Goal: Information Seeking & Learning: Check status

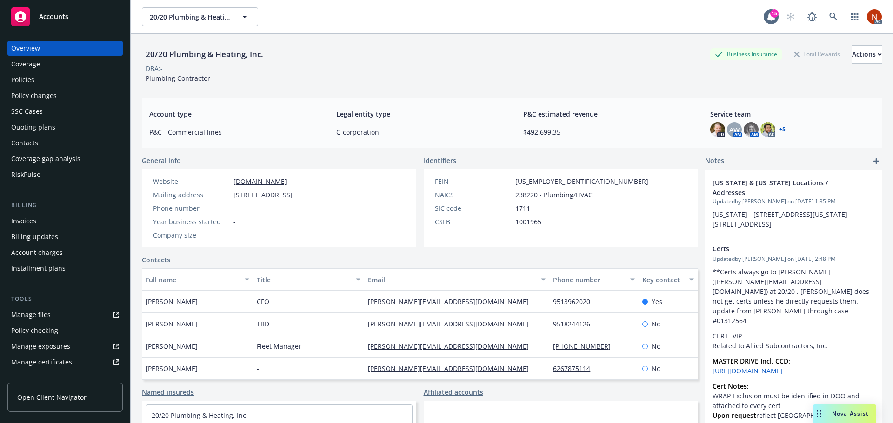
click at [62, 46] on div "Overview" at bounding box center [65, 48] width 108 height 15
click at [32, 77] on div "Policies" at bounding box center [22, 80] width 23 height 15
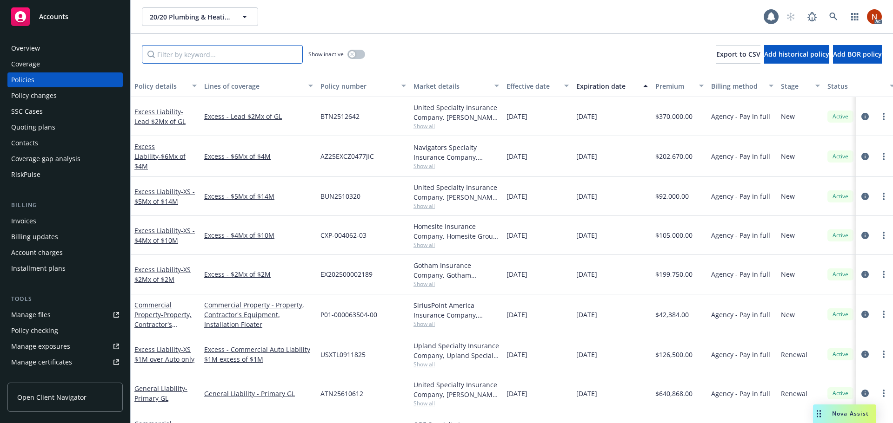
click at [189, 54] on input "Filter by keyword..." at bounding box center [222, 54] width 161 height 19
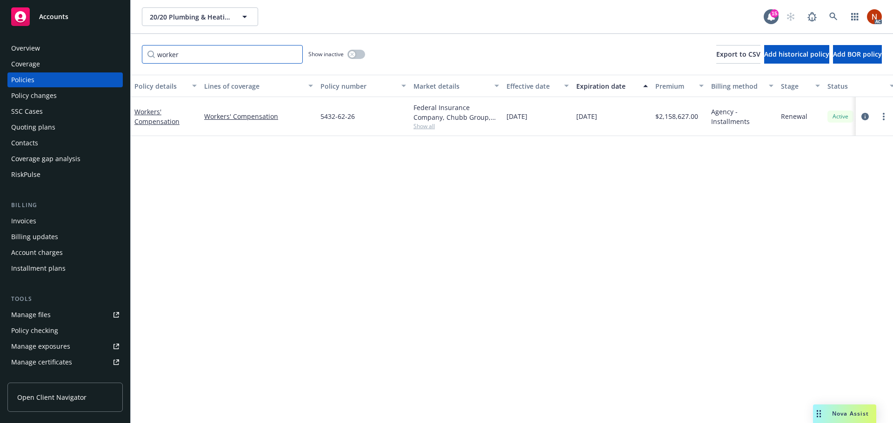
type input "worker"
click at [354, 48] on div "Show inactive" at bounding box center [336, 54] width 57 height 19
click at [355, 50] on button "button" at bounding box center [356, 54] width 18 height 9
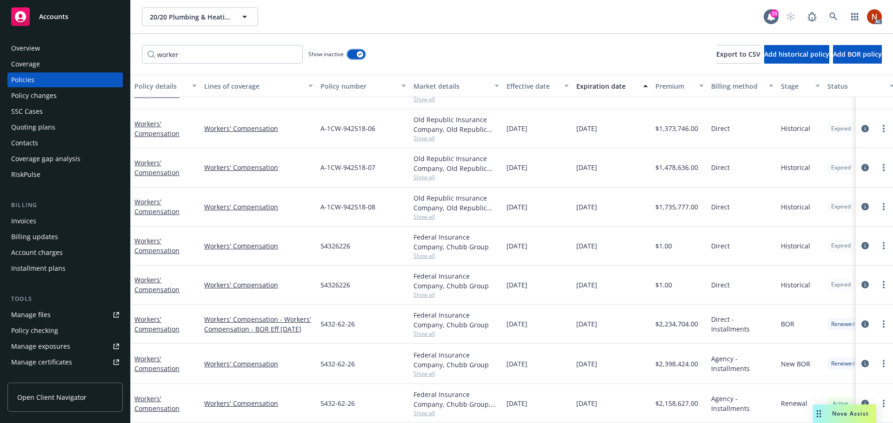
scroll to position [259, 0]
click at [861, 402] on icon "circleInformation" at bounding box center [864, 403] width 7 height 7
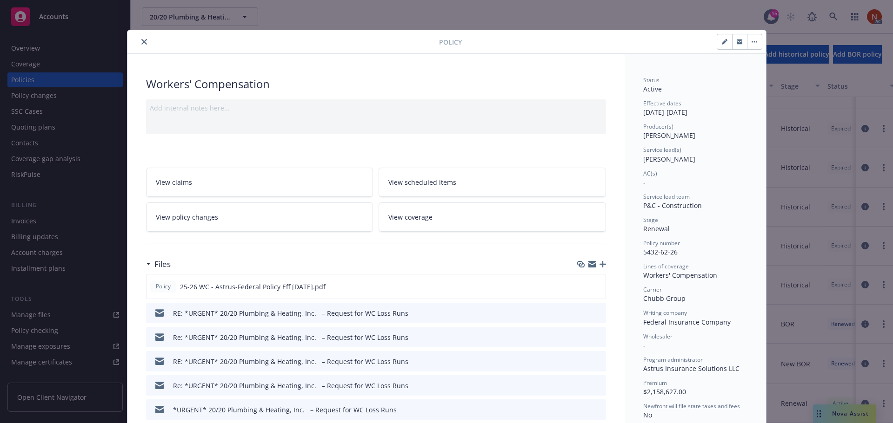
click at [144, 43] on button "close" at bounding box center [144, 41] width 11 height 11
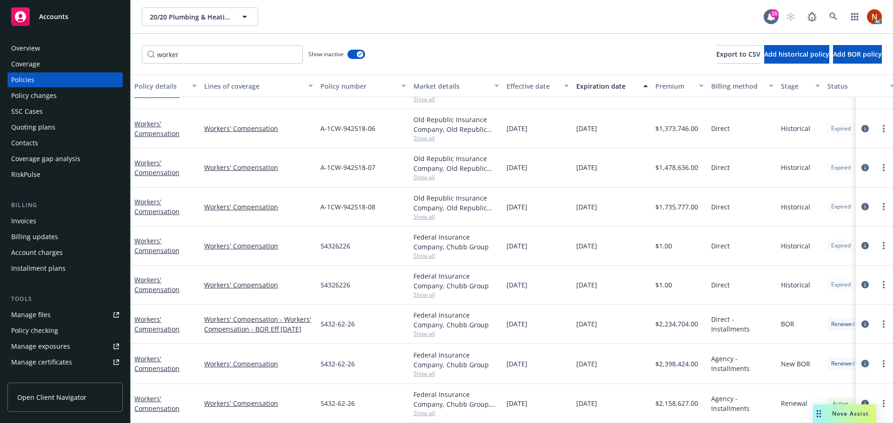
click at [861, 360] on icon "circleInformation" at bounding box center [864, 363] width 7 height 7
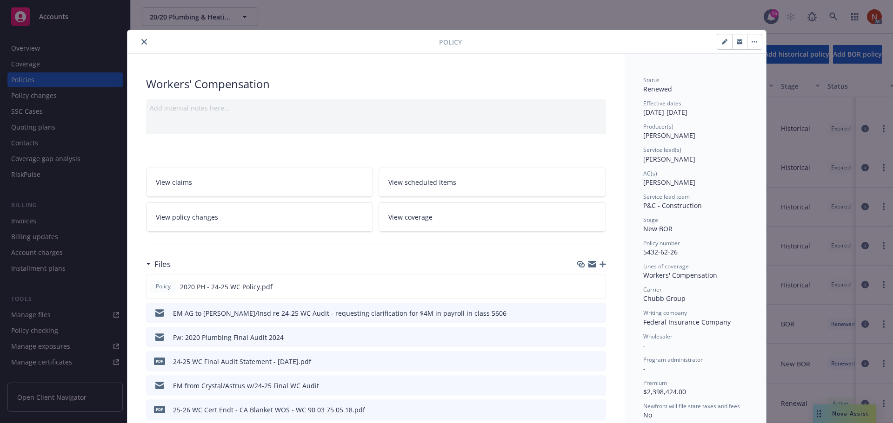
click at [142, 40] on icon "close" at bounding box center [144, 42] width 6 height 6
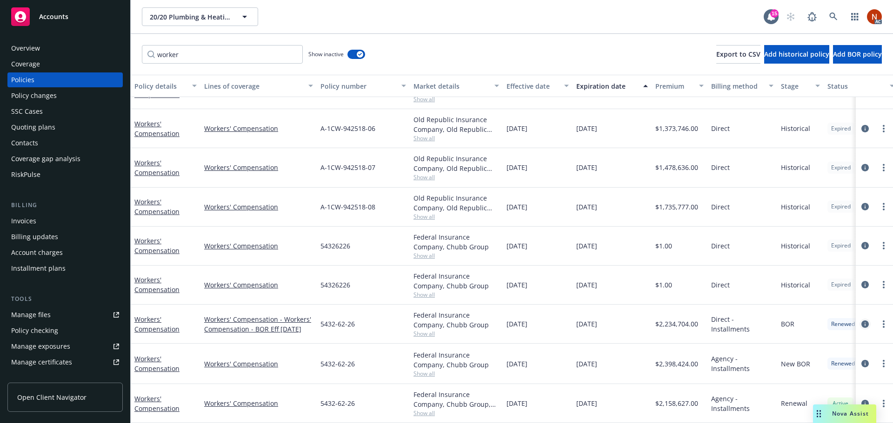
click at [861, 321] on icon "circleInformation" at bounding box center [864, 324] width 7 height 7
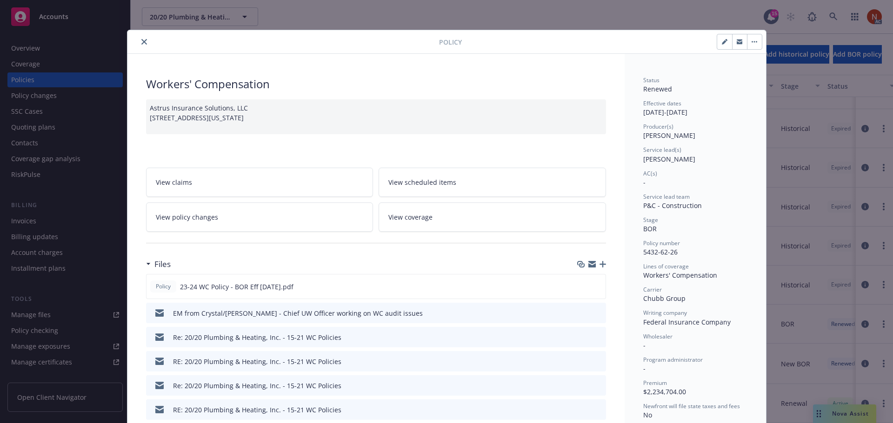
click at [139, 45] on button "close" at bounding box center [144, 41] width 11 height 11
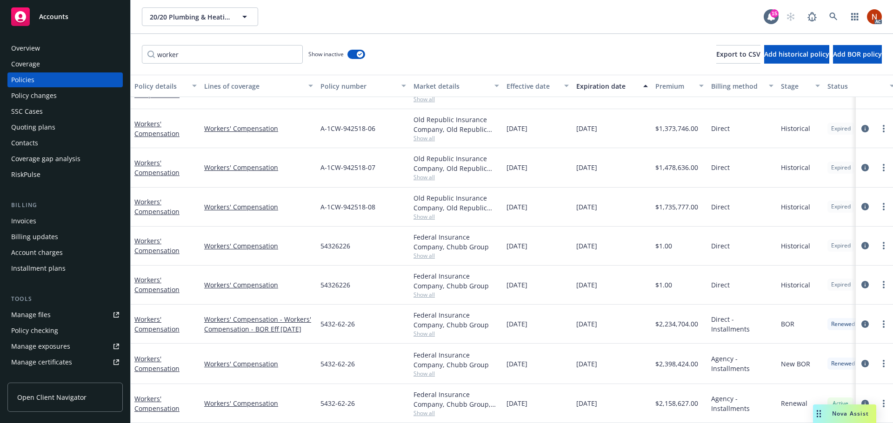
click at [421, 64] on div "worker Show inactive Export to CSV Add historical policy Add BOR policy" at bounding box center [512, 54] width 762 height 41
click at [61, 342] on div "Manage exposures" at bounding box center [40, 346] width 59 height 15
click at [259, 280] on link "Workers' Compensation" at bounding box center [258, 285] width 109 height 10
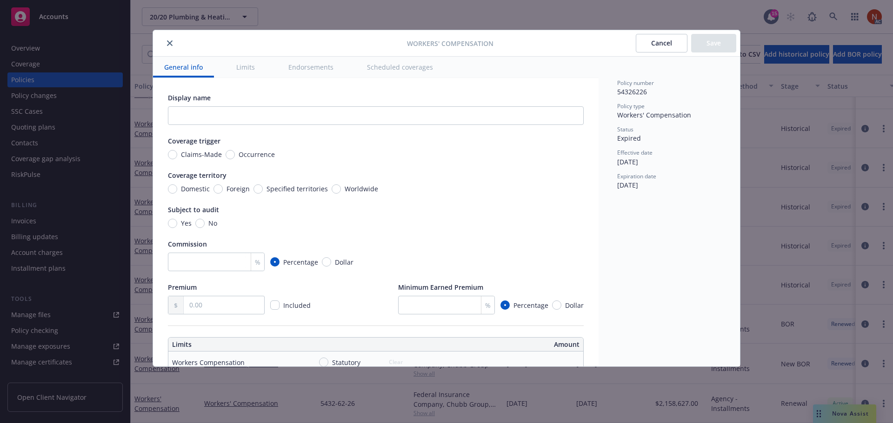
click at [384, 63] on button "Scheduled coverages" at bounding box center [400, 67] width 88 height 21
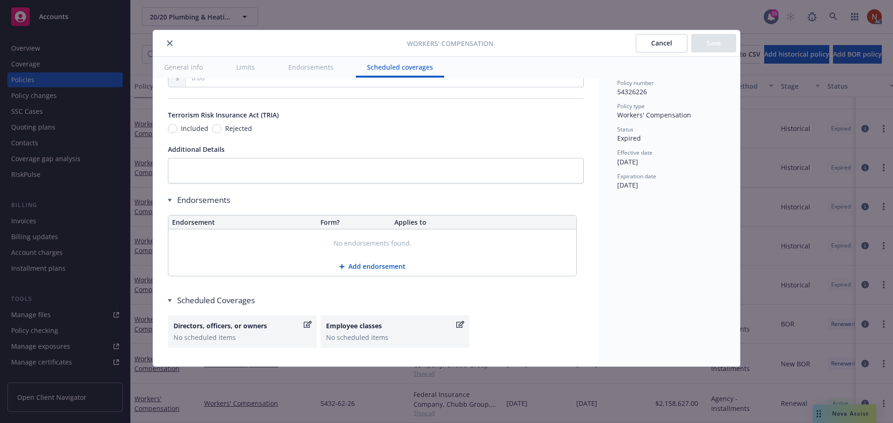
scroll to position [846, 0]
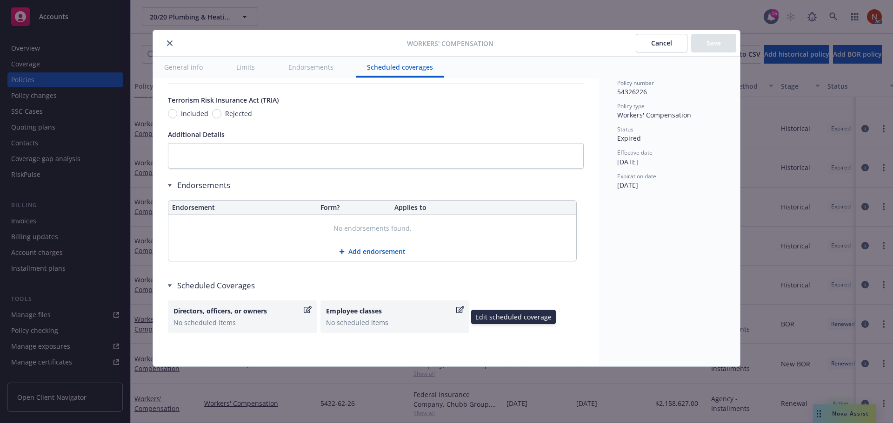
click at [405, 324] on div "No scheduled items" at bounding box center [395, 323] width 138 height 10
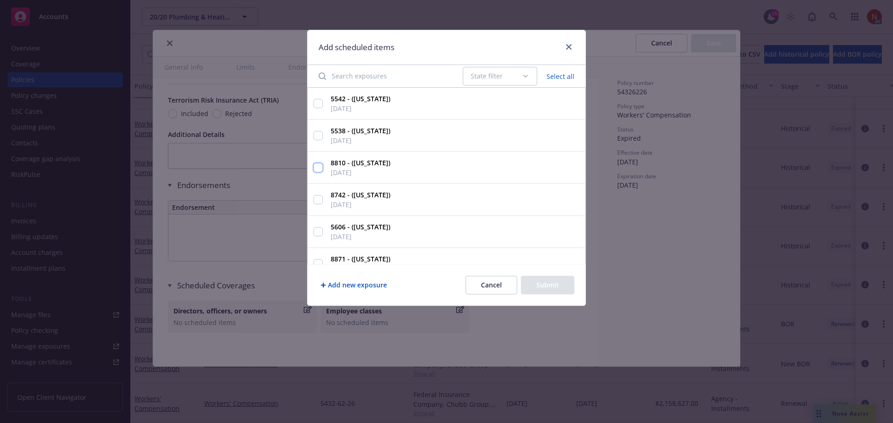
drag, startPoint x: 317, startPoint y: 169, endPoint x: 322, endPoint y: 189, distance: 20.6
click at [317, 169] on input "8810 - ([US_STATE]) [DATE]" at bounding box center [317, 167] width 9 height 9
checkbox input "true"
click at [318, 202] on input "8742 - ([US_STATE]) [DATE]" at bounding box center [317, 199] width 9 height 9
checkbox input "true"
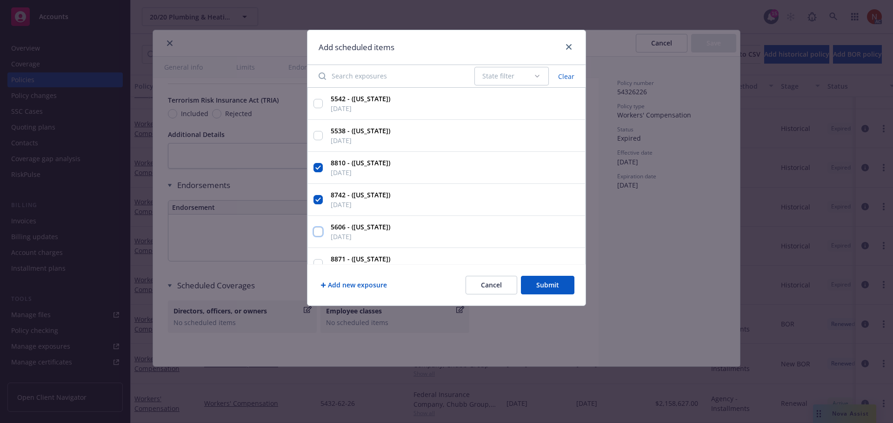
click at [320, 231] on input "5606 - ([US_STATE]) [DATE]" at bounding box center [317, 231] width 9 height 9
checkbox input "true"
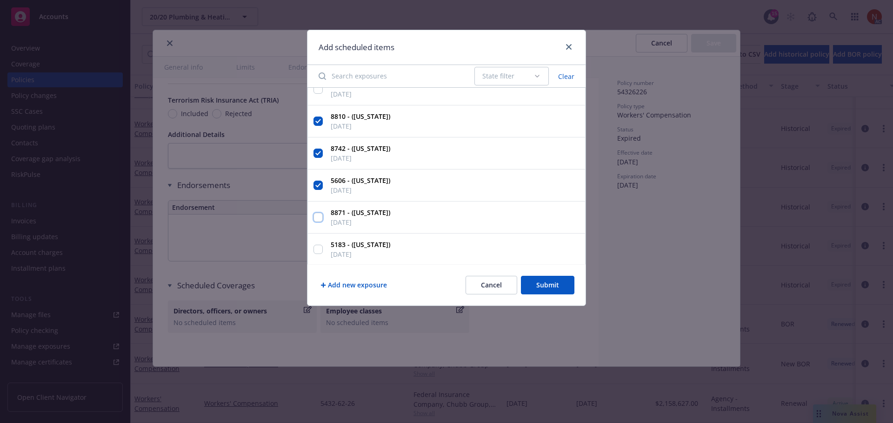
click at [318, 219] on input "8871 - ([US_STATE]) [DATE]" at bounding box center [317, 217] width 9 height 9
checkbox input "true"
click at [321, 248] on input "5183 - ([US_STATE]) [DATE]" at bounding box center [317, 249] width 9 height 9
checkbox input "true"
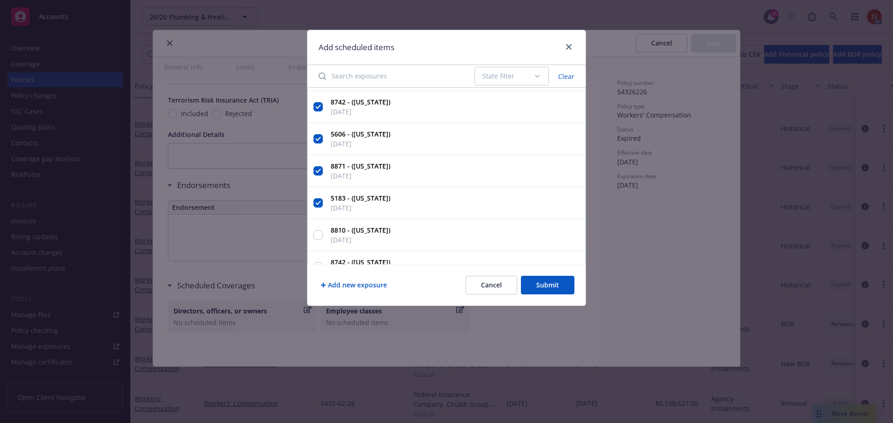
click at [323, 235] on div "8810 - ([US_STATE]) [DATE]" at bounding box center [446, 235] width 278 height 32
click at [321, 236] on input "8810 - ([US_STATE]) [DATE]" at bounding box center [317, 235] width 9 height 9
checkbox input "true"
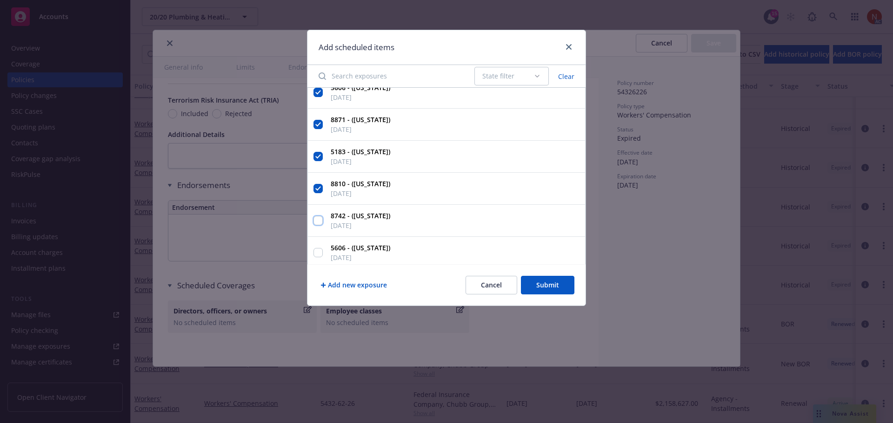
click at [317, 220] on input "8742 - ([US_STATE]) [DATE]" at bounding box center [317, 220] width 9 height 9
checkbox input "true"
click at [318, 256] on input "5606 - ([US_STATE]) [DATE]" at bounding box center [317, 252] width 9 height 9
checkbox input "true"
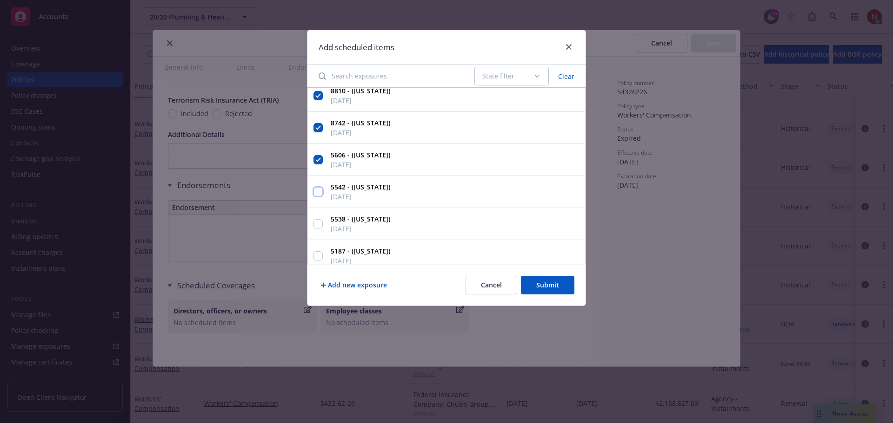
click at [317, 191] on input "5542 - ([US_STATE]) [DATE]" at bounding box center [317, 191] width 9 height 9
checkbox input "true"
click at [318, 224] on input "5538 - ([US_STATE]) [DATE]" at bounding box center [317, 223] width 9 height 9
checkbox input "true"
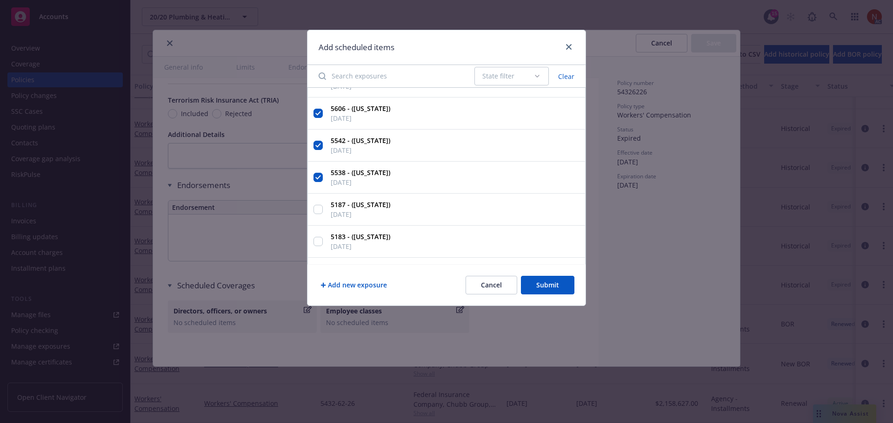
click at [318, 216] on div "5187 - ([US_STATE]) [DATE]" at bounding box center [446, 210] width 278 height 32
click at [319, 212] on input "5187 - ([US_STATE]) [DATE]" at bounding box center [317, 209] width 9 height 9
checkbox input "true"
click at [318, 242] on input "5183 - ([US_STATE]) [DATE]" at bounding box center [317, 241] width 9 height 9
checkbox input "true"
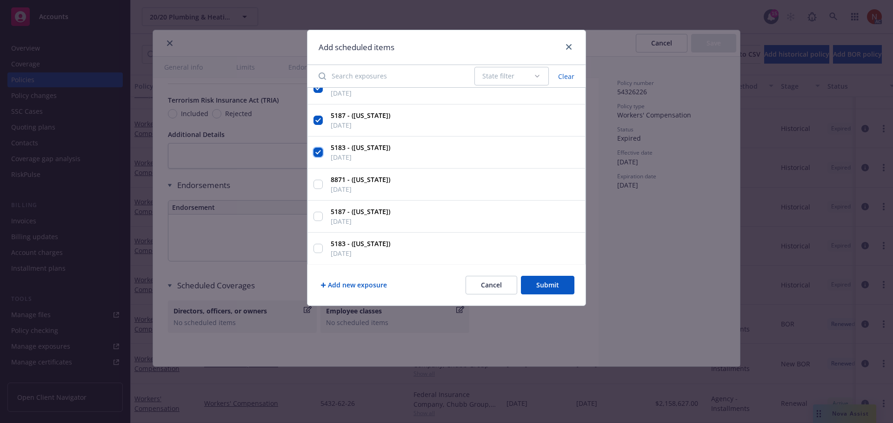
scroll to position [372, 0]
click at [320, 181] on input "8871 - ([US_STATE]) [DATE]" at bounding box center [317, 180] width 9 height 9
checkbox input "true"
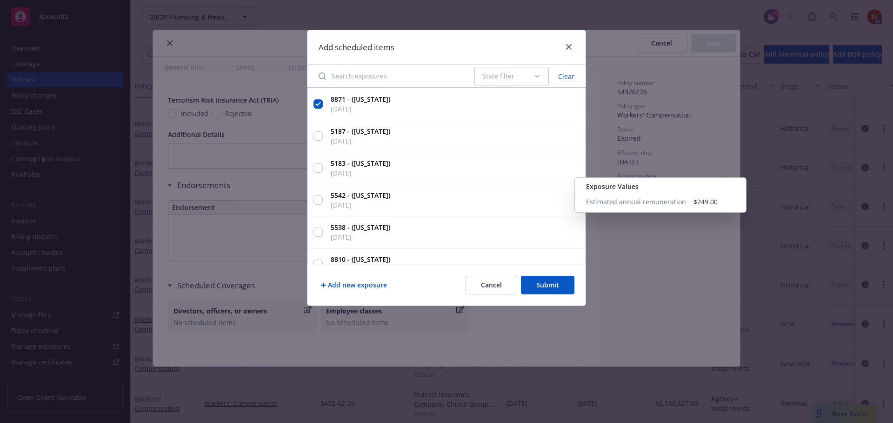
scroll to position [465, 0]
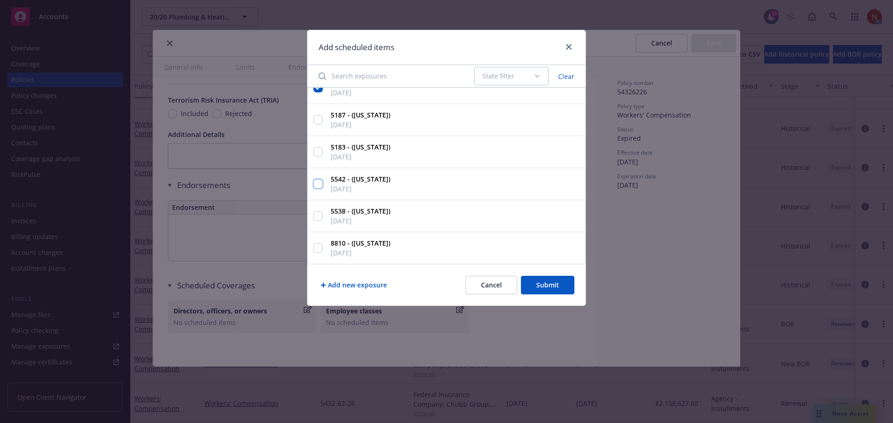
drag, startPoint x: 318, startPoint y: 186, endPoint x: 317, endPoint y: 217, distance: 30.7
click at [318, 186] on input "5542 - ([US_STATE]) [DATE]" at bounding box center [317, 183] width 9 height 9
checkbox input "true"
click at [317, 223] on div "5538 - ([US_STATE]) [DATE]" at bounding box center [446, 216] width 278 height 32
click at [318, 217] on input "5538 - ([US_STATE]) [DATE]" at bounding box center [317, 216] width 9 height 9
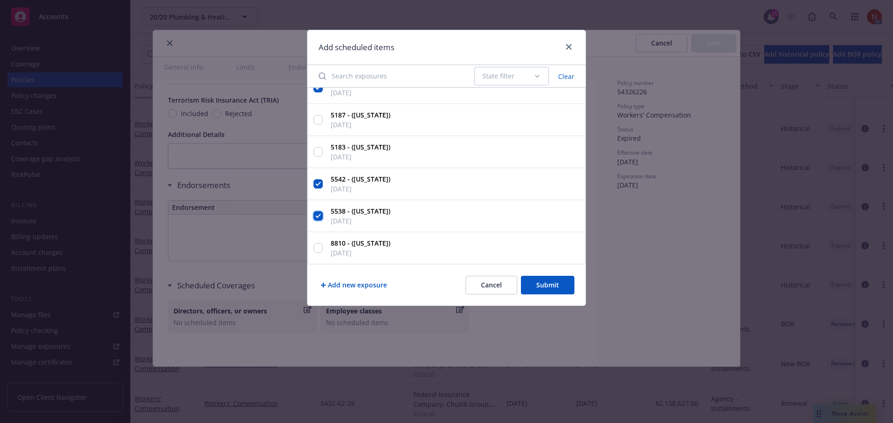
checkbox input "true"
click at [321, 121] on input "5187 - ([US_STATE]) [DATE]" at bounding box center [317, 119] width 9 height 9
checkbox input "true"
click at [316, 156] on input "5183 - ([US_STATE]) [DATE]" at bounding box center [317, 151] width 9 height 9
checkbox input "true"
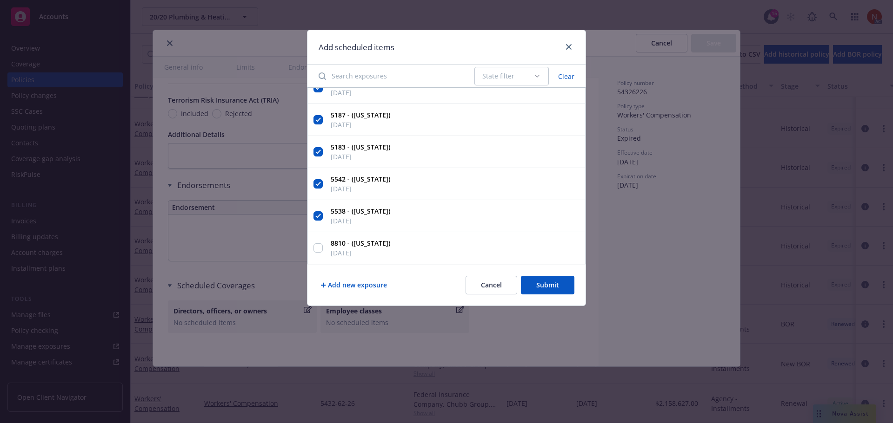
click at [551, 284] on button "Submit" at bounding box center [547, 285] width 53 height 19
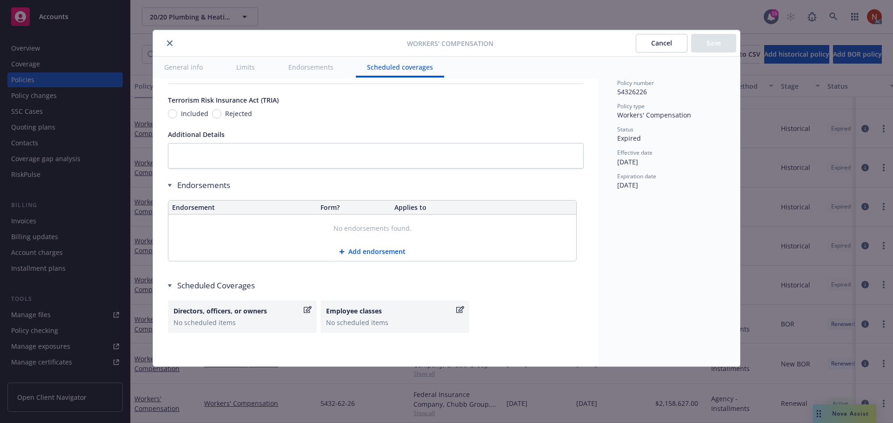
click at [168, 40] on button "close" at bounding box center [169, 43] width 11 height 11
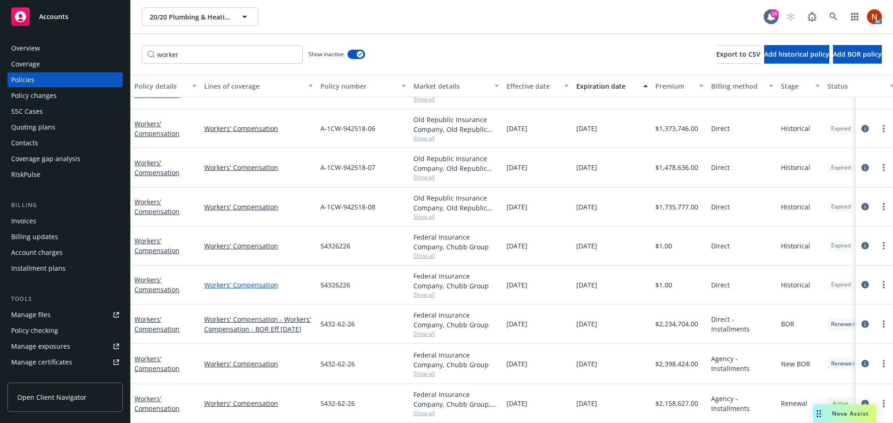
click at [270, 280] on link "Workers' Compensation" at bounding box center [258, 285] width 109 height 10
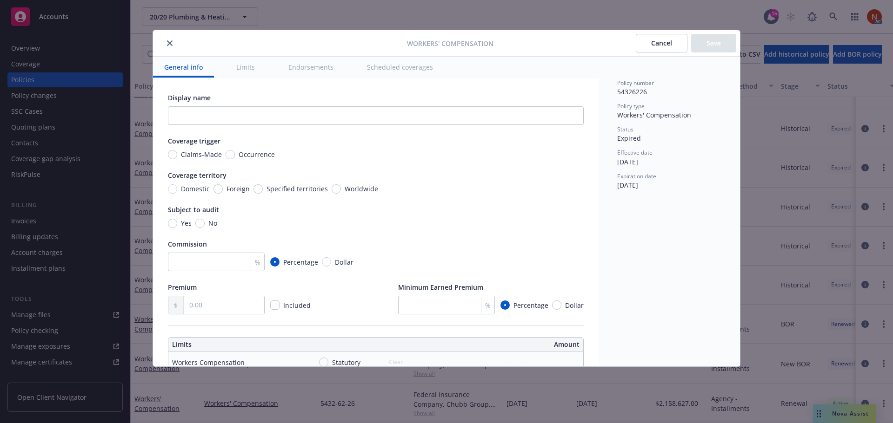
click at [405, 68] on button "Scheduled coverages" at bounding box center [400, 67] width 88 height 21
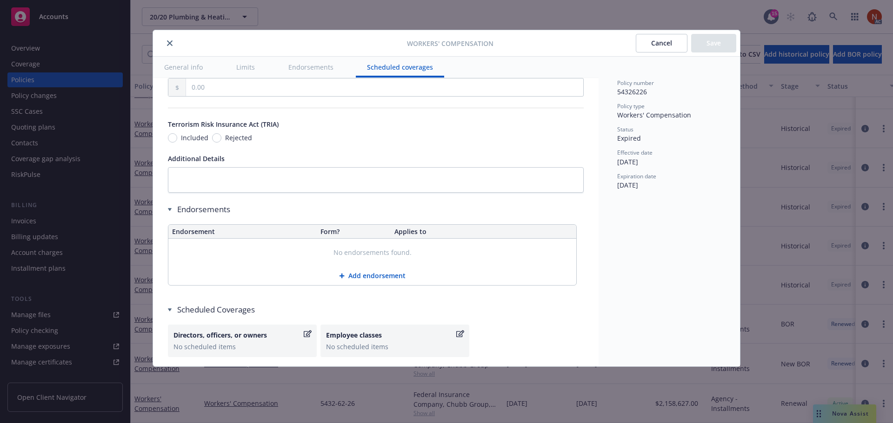
scroll to position [831, 0]
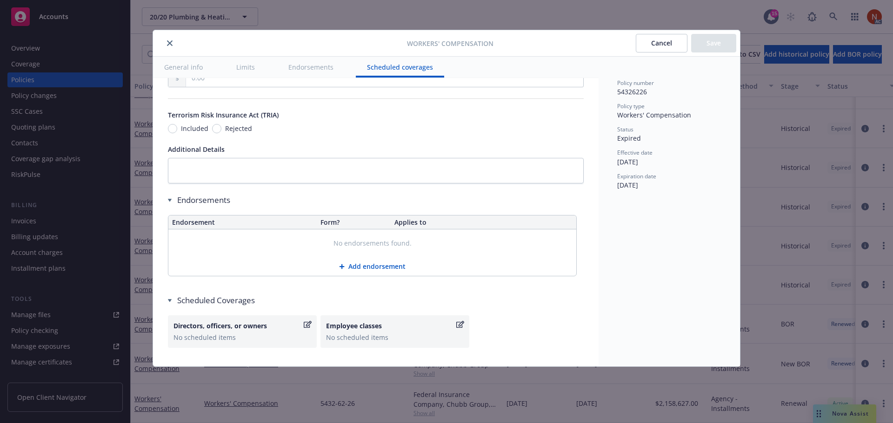
drag, startPoint x: 170, startPoint y: 41, endPoint x: 130, endPoint y: 204, distance: 167.7
click at [170, 42] on icon "close" at bounding box center [170, 43] width 6 height 6
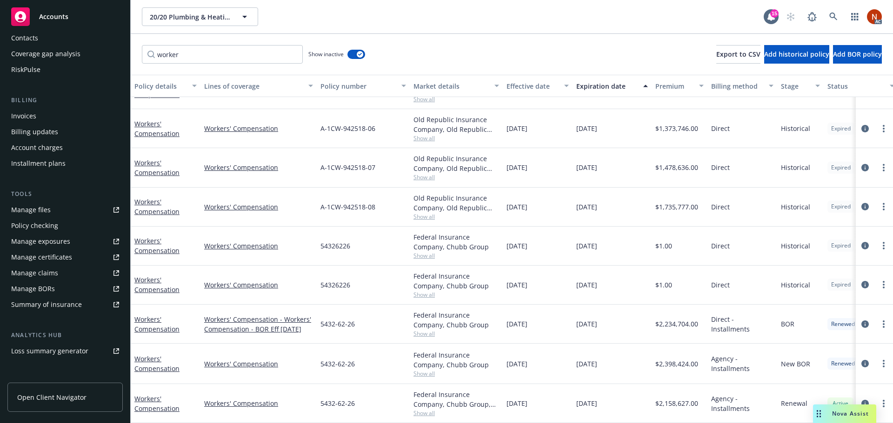
scroll to position [198, 0]
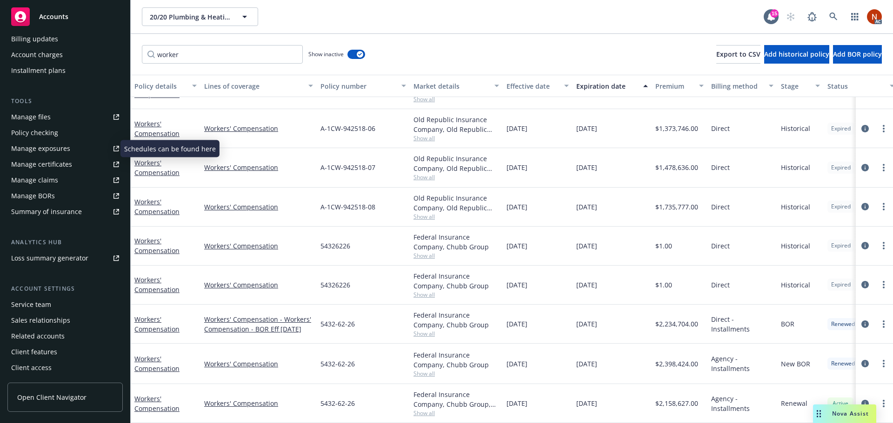
click at [44, 148] on div "Manage exposures" at bounding box center [40, 148] width 59 height 15
click at [828, 13] on link at bounding box center [833, 16] width 19 height 19
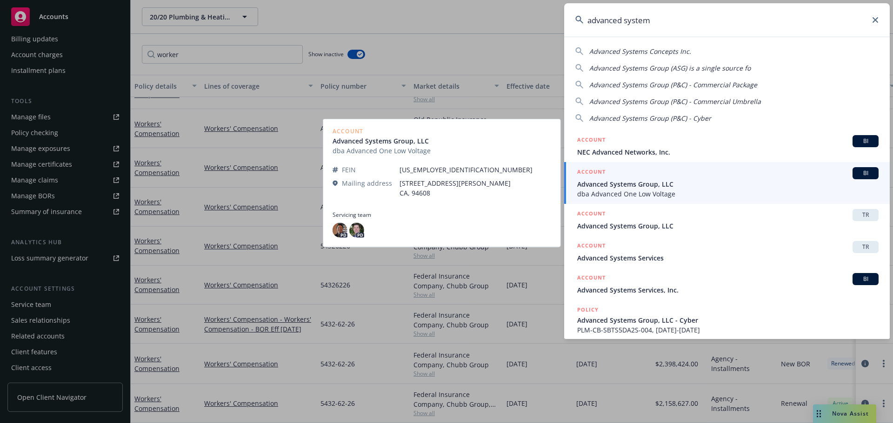
type input "advanced system"
click at [681, 185] on span "Advanced Systems Group, LLC" at bounding box center [727, 184] width 301 height 10
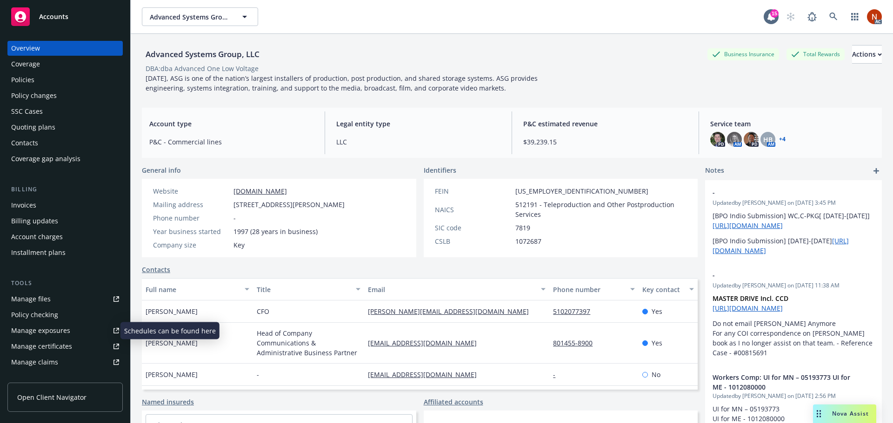
click at [65, 330] on div "Manage exposures" at bounding box center [40, 331] width 59 height 15
click at [50, 81] on div "Policies" at bounding box center [65, 80] width 108 height 15
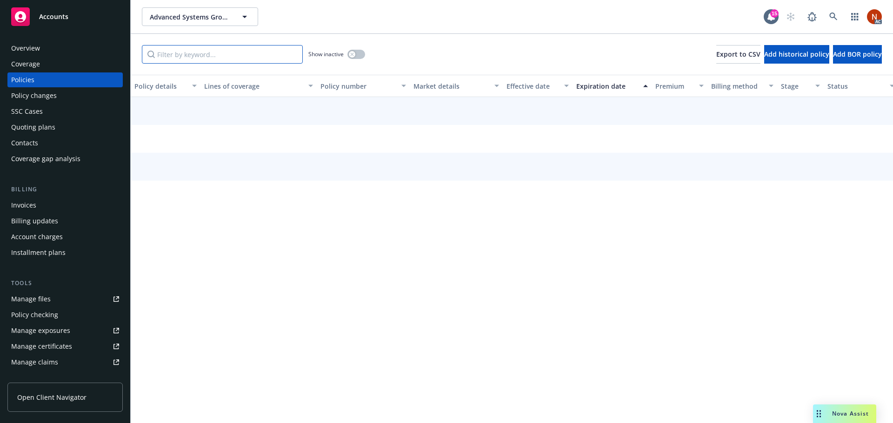
click at [210, 56] on input "Filter by keyword..." at bounding box center [222, 54] width 161 height 19
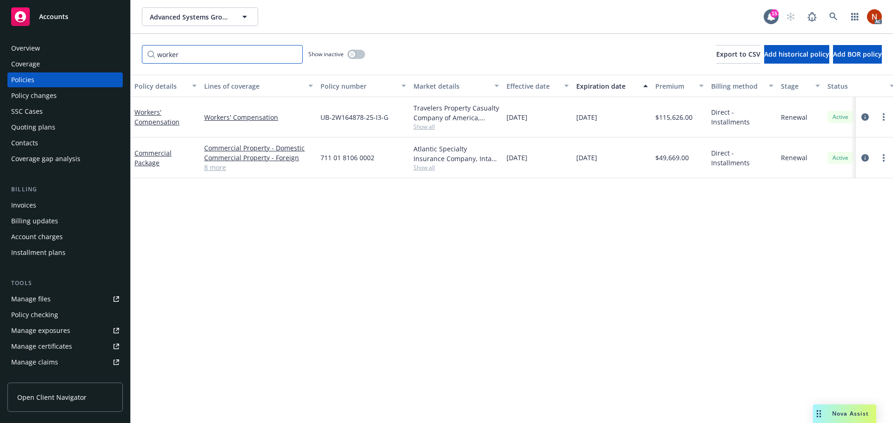
type input "worker"
click at [353, 53] on icon "button" at bounding box center [352, 55] width 4 height 4
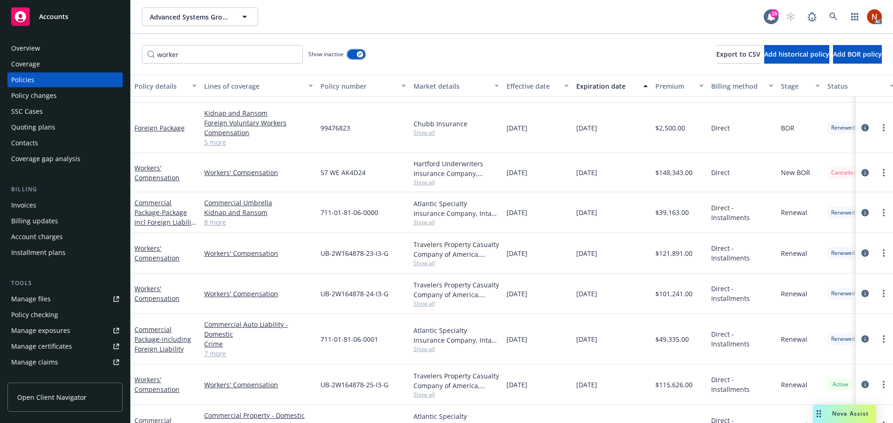
scroll to position [17, 0]
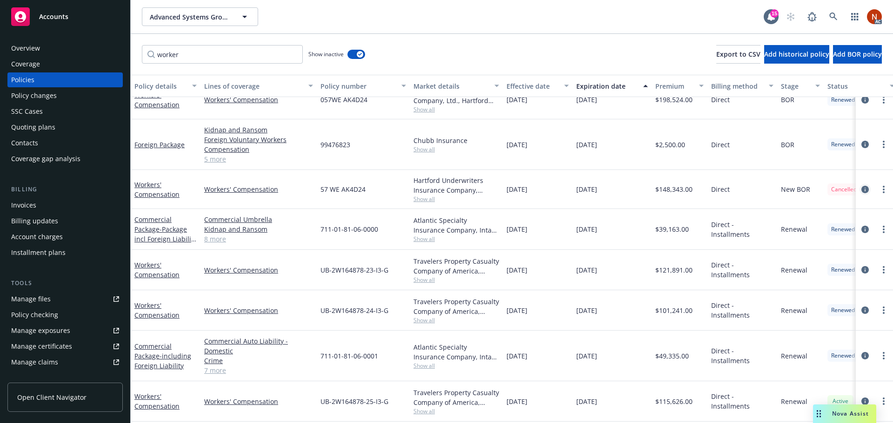
click at [861, 189] on icon "circleInformation" at bounding box center [864, 189] width 7 height 7
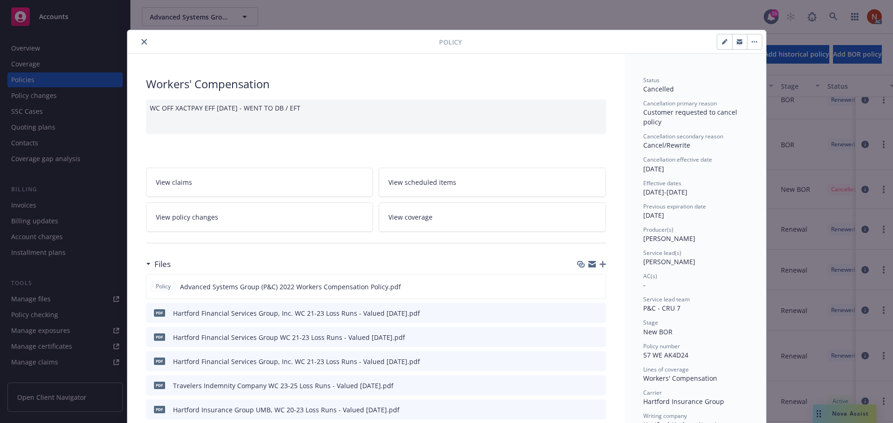
click at [141, 40] on icon "close" at bounding box center [144, 42] width 6 height 6
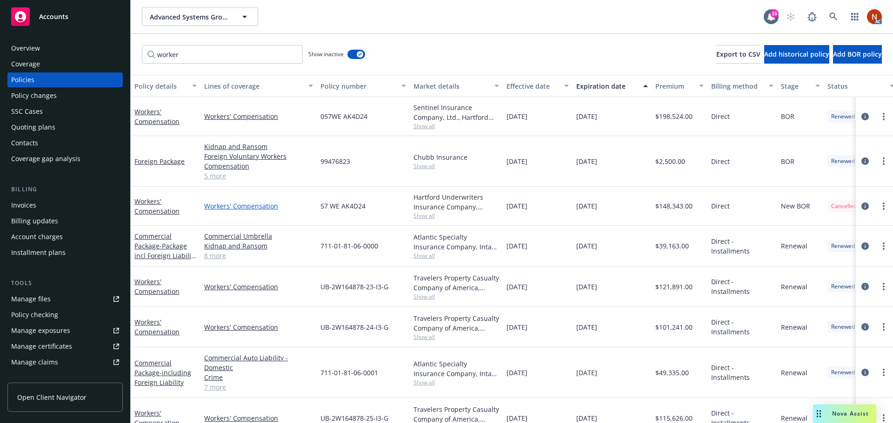
click at [255, 204] on link "Workers' Compensation" at bounding box center [258, 206] width 109 height 10
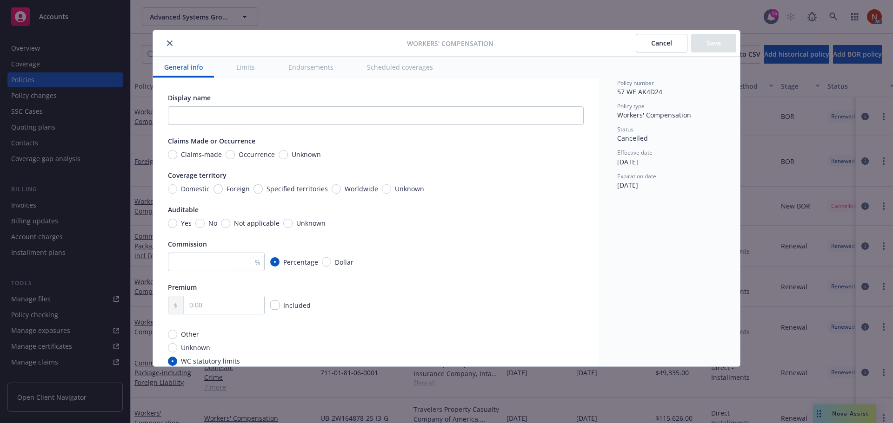
click at [410, 67] on button "Scheduled coverages" at bounding box center [400, 67] width 88 height 21
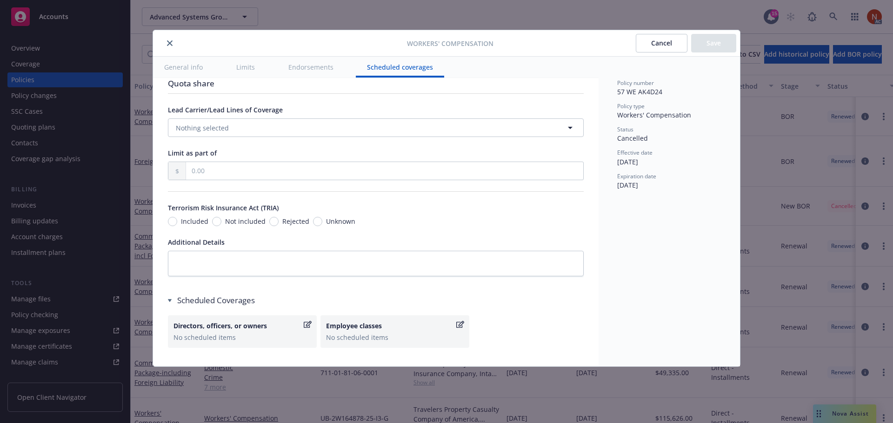
scroll to position [782, 0]
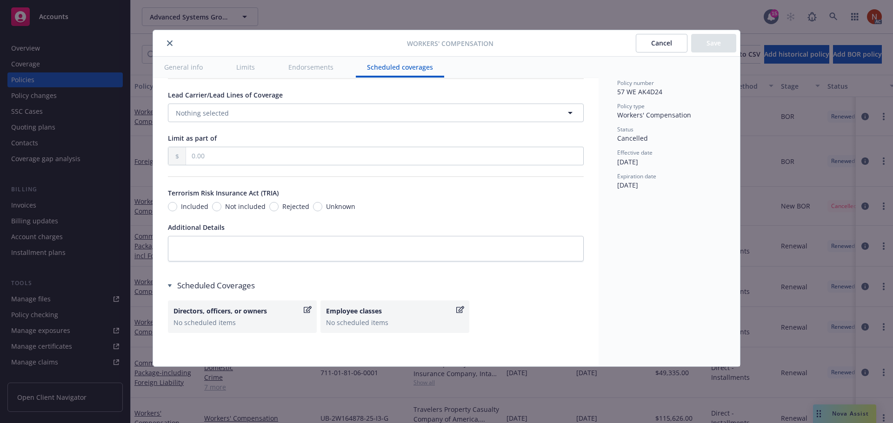
click at [175, 46] on div at bounding box center [282, 43] width 250 height 11
click at [172, 41] on icon "close" at bounding box center [170, 43] width 6 height 6
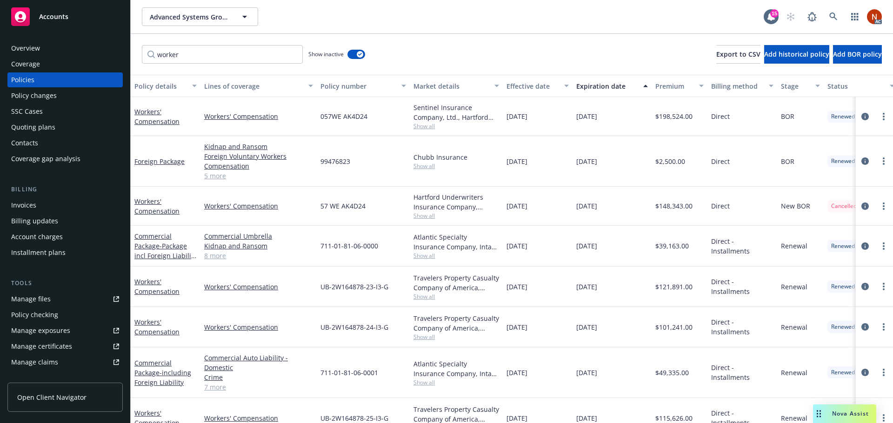
click at [435, 254] on span "Show all" at bounding box center [456, 256] width 86 height 8
click at [582, 216] on div "[DATE]" at bounding box center [611, 206] width 79 height 39
drag, startPoint x: 615, startPoint y: 208, endPoint x: 638, endPoint y: 210, distance: 22.8
click at [638, 210] on div "[DATE]" at bounding box center [611, 206] width 79 height 39
click at [269, 204] on link "Workers' Compensation" at bounding box center [258, 206] width 109 height 10
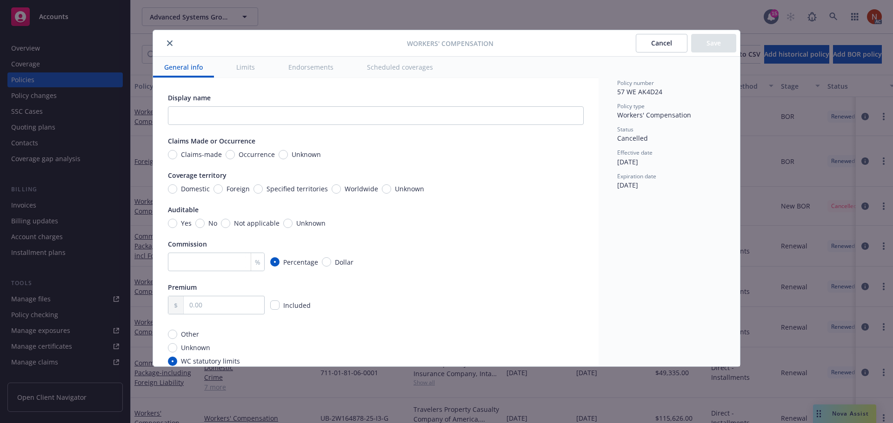
click at [168, 40] on icon "close" at bounding box center [170, 43] width 6 height 6
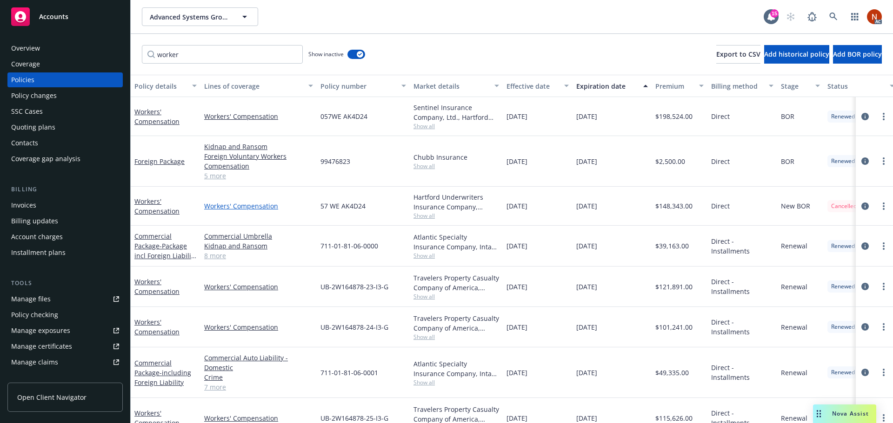
click at [250, 206] on link "Workers' Compensation" at bounding box center [258, 206] width 109 height 10
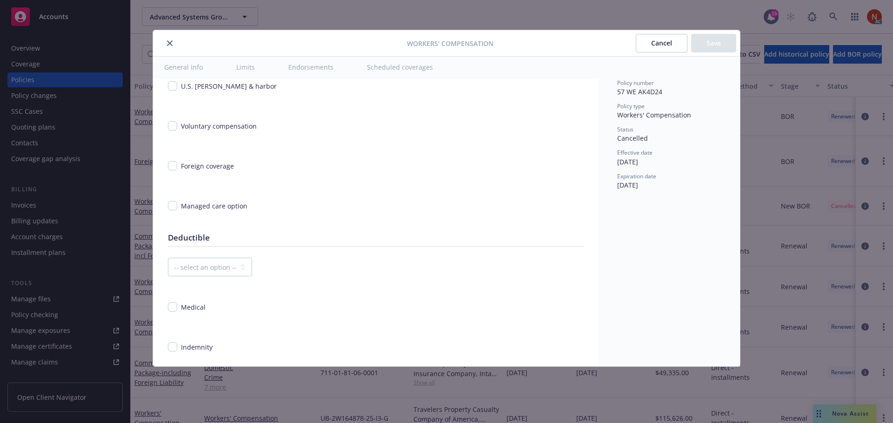
click at [422, 65] on button "Scheduled coverages" at bounding box center [400, 67] width 88 height 21
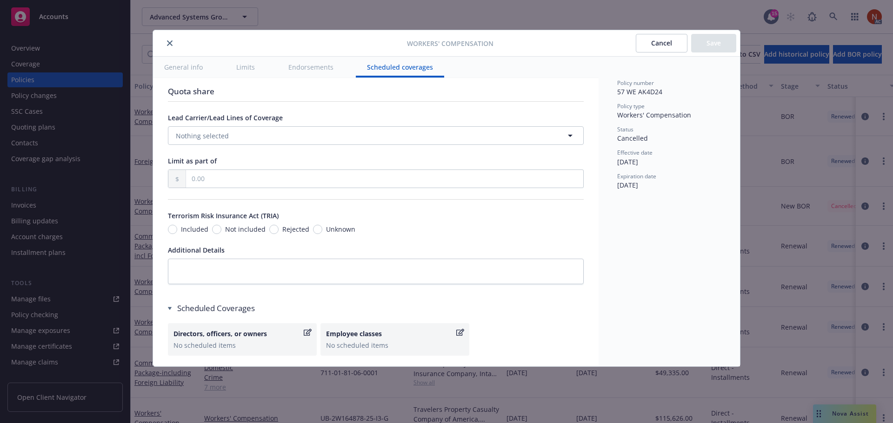
scroll to position [767, 0]
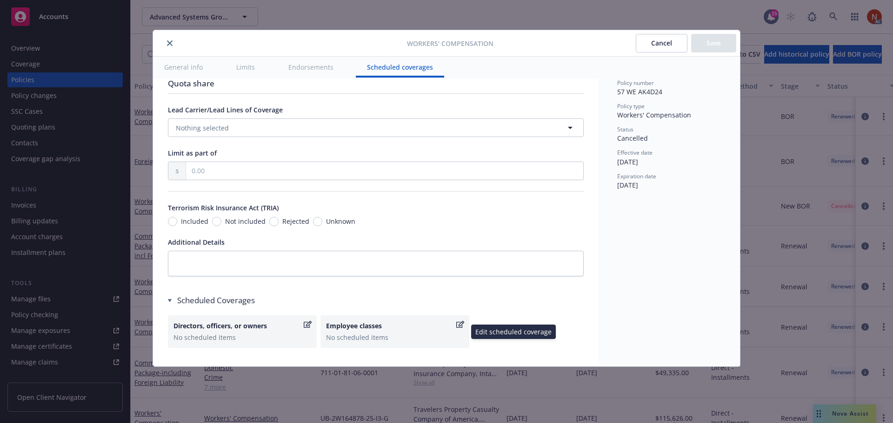
click at [423, 332] on div "Employee classes No scheduled items" at bounding box center [395, 331] width 138 height 21
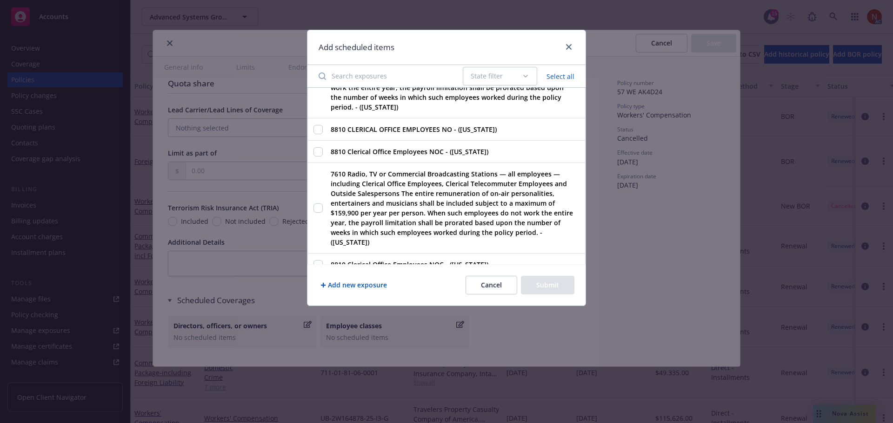
scroll to position [1023, 0]
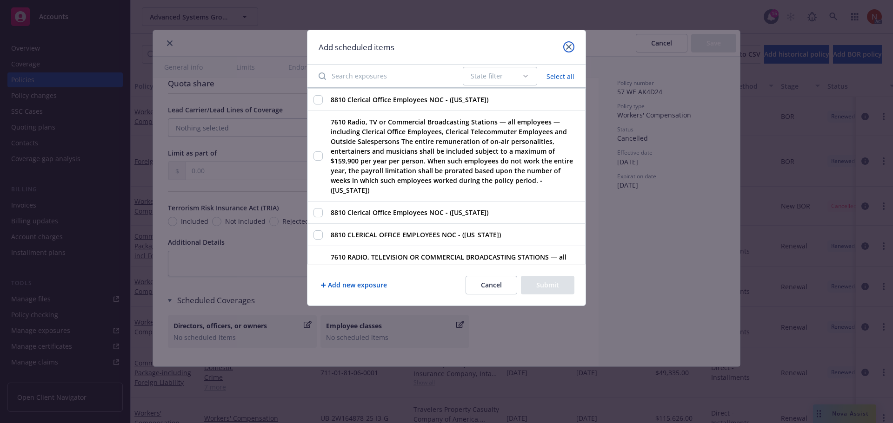
click at [567, 46] on icon "close" at bounding box center [569, 47] width 6 height 6
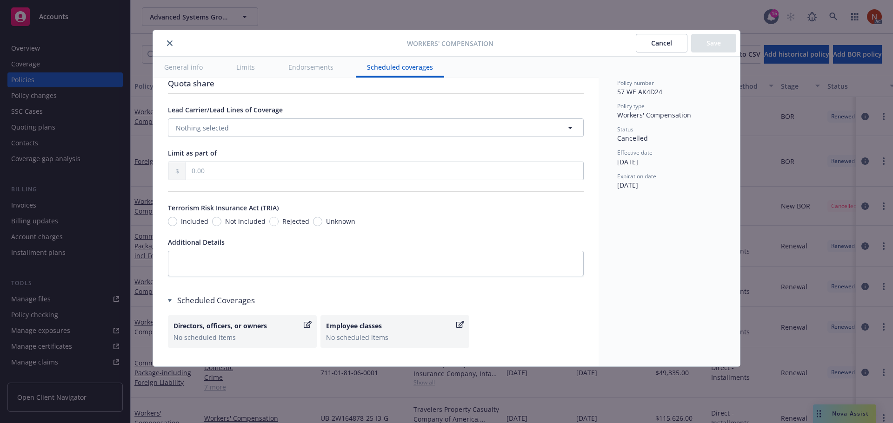
click at [512, 315] on div "Scheduled Coverages Directors, officers, or owners No scheduled items Employee …" at bounding box center [376, 331] width 416 height 72
click at [170, 41] on icon "close" at bounding box center [170, 43] width 6 height 6
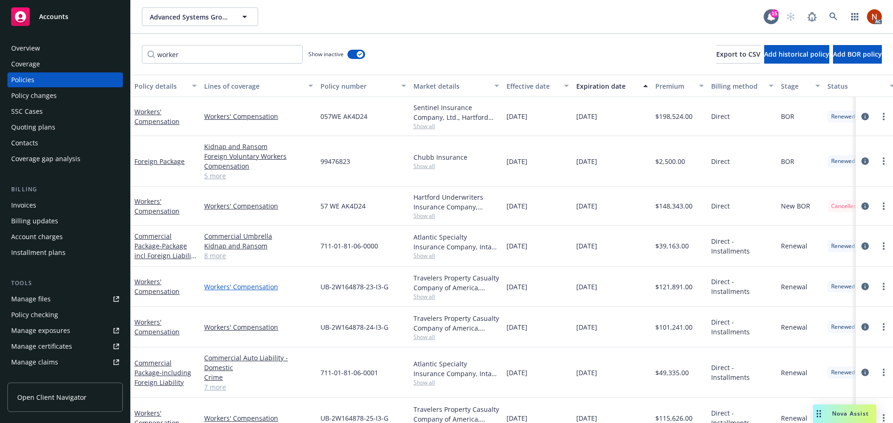
click at [274, 282] on link "Workers' Compensation" at bounding box center [258, 287] width 109 height 10
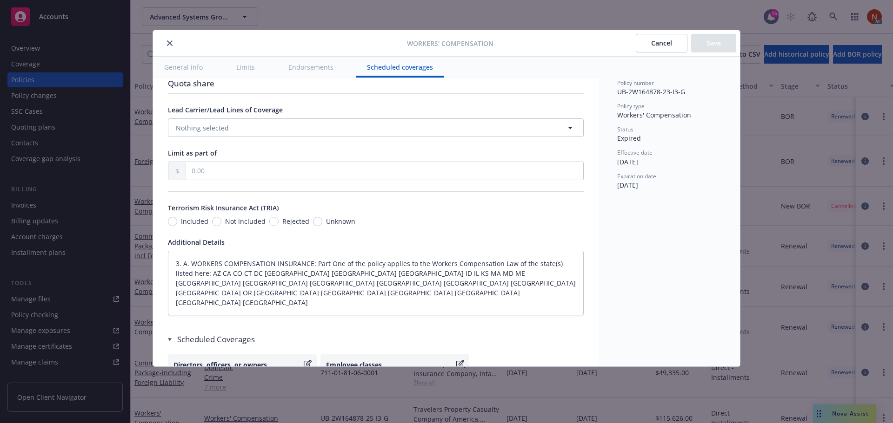
scroll to position [821, 0]
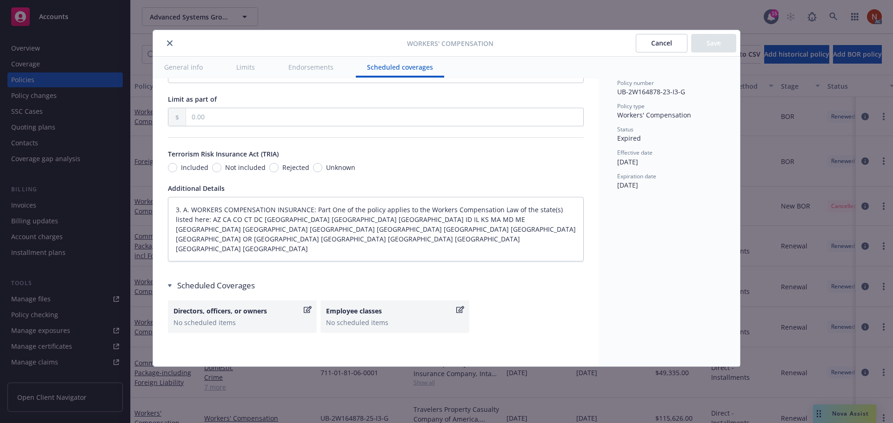
click at [172, 40] on button "close" at bounding box center [169, 43] width 11 height 11
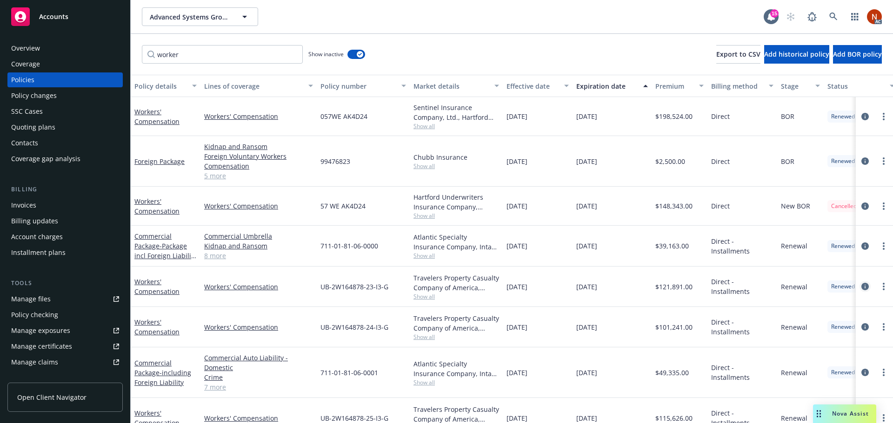
click at [861, 287] on icon "circleInformation" at bounding box center [864, 286] width 7 height 7
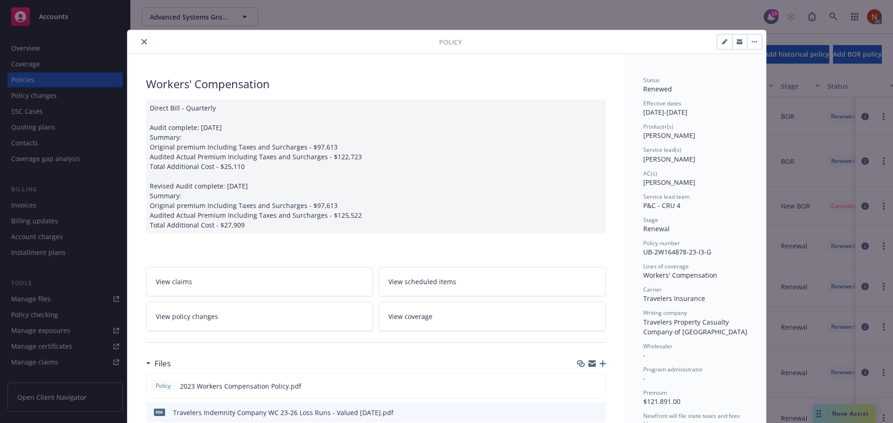
click at [144, 40] on button "close" at bounding box center [144, 41] width 11 height 11
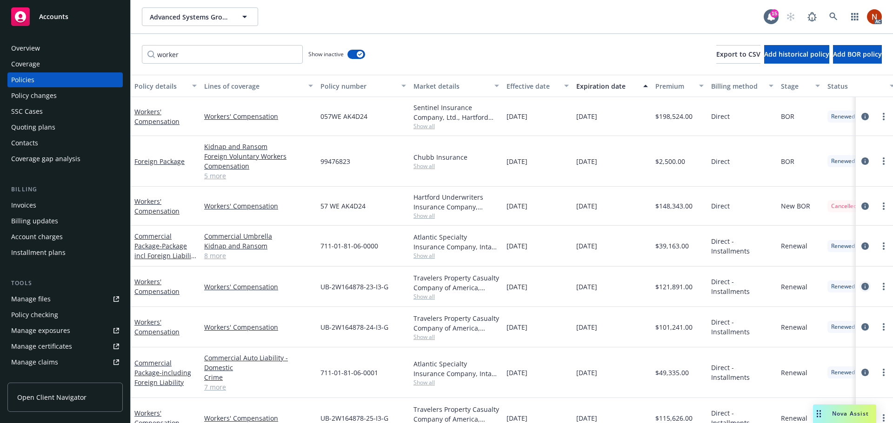
click at [861, 286] on icon "circleInformation" at bounding box center [864, 286] width 7 height 7
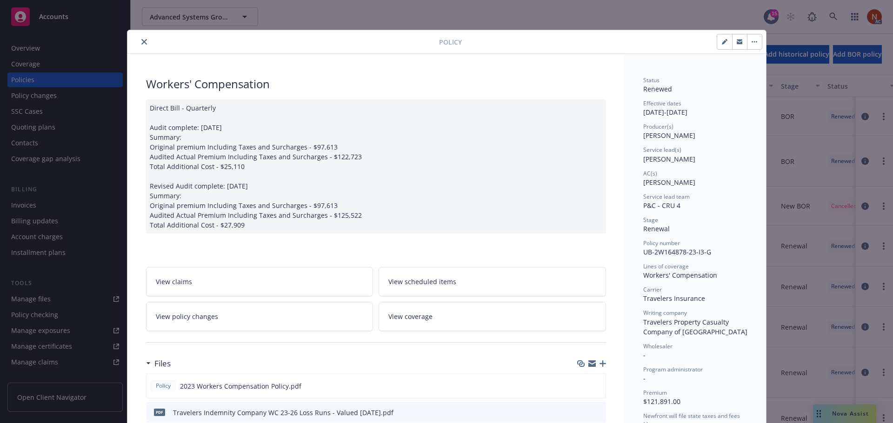
scroll to position [28, 0]
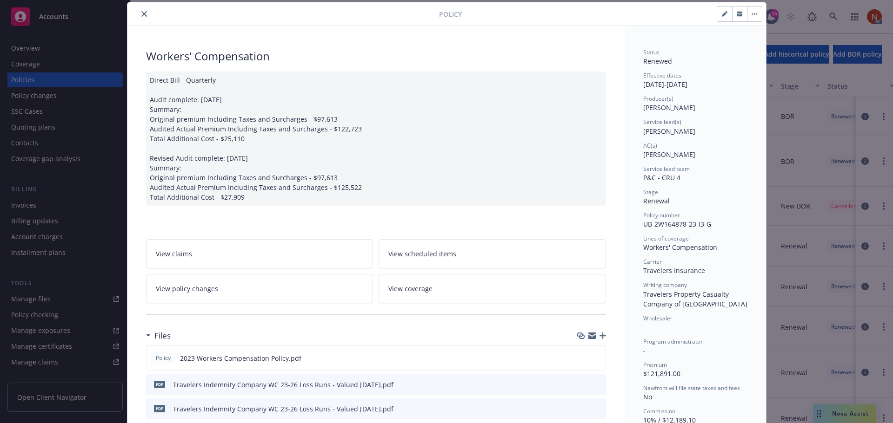
drag, startPoint x: 141, startPoint y: 12, endPoint x: 135, endPoint y: 48, distance: 36.8
click at [141, 12] on icon "close" at bounding box center [144, 14] width 6 height 6
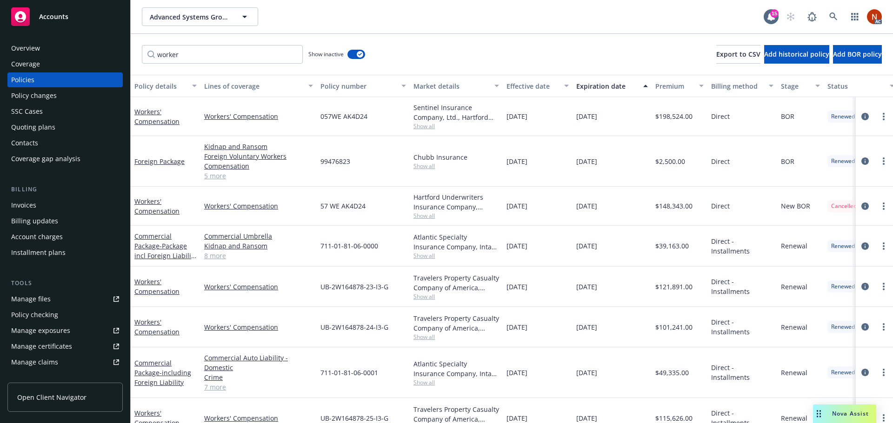
click at [59, 330] on div "Manage exposures" at bounding box center [40, 331] width 59 height 15
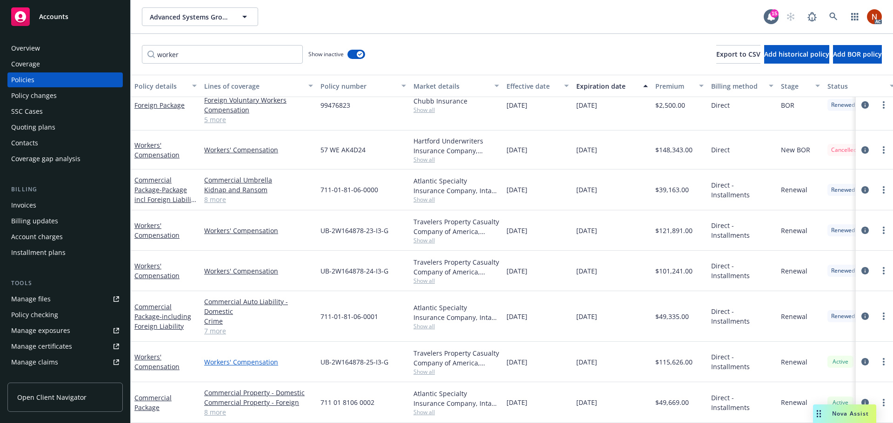
click at [262, 357] on link "Workers' Compensation" at bounding box center [258, 362] width 109 height 10
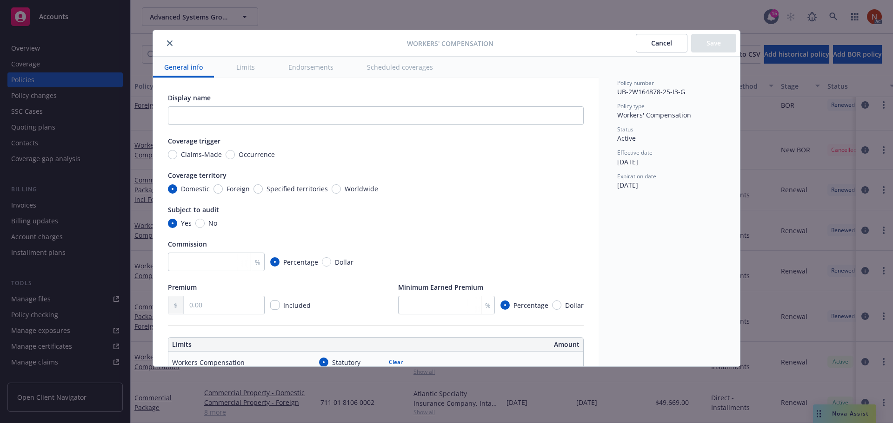
click at [420, 63] on button "Scheduled coverages" at bounding box center [400, 67] width 88 height 21
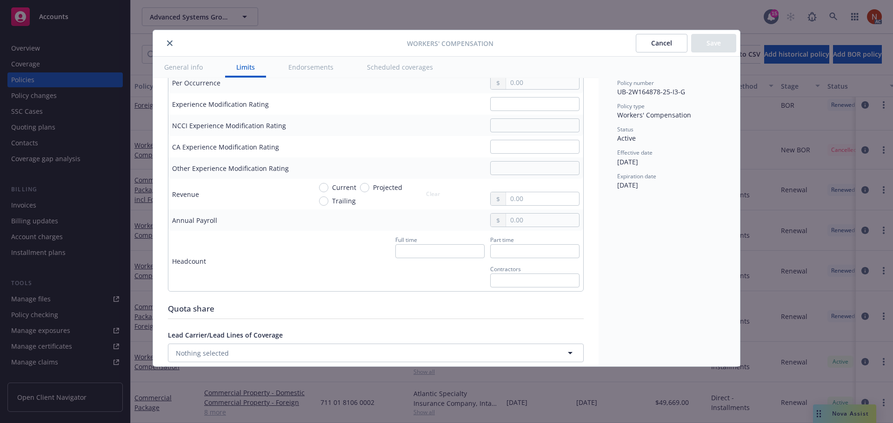
scroll to position [523, 0]
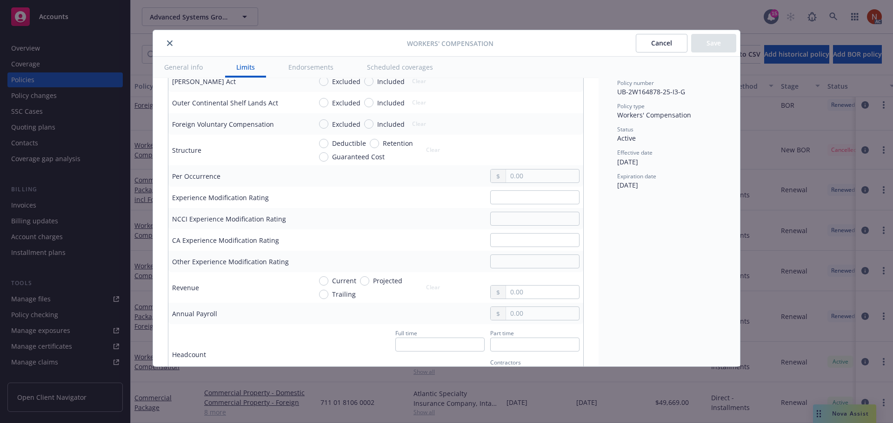
click at [165, 37] on div "Workers' Compensation Cancel Save" at bounding box center [446, 43] width 587 height 26
click at [167, 40] on button "close" at bounding box center [169, 43] width 11 height 11
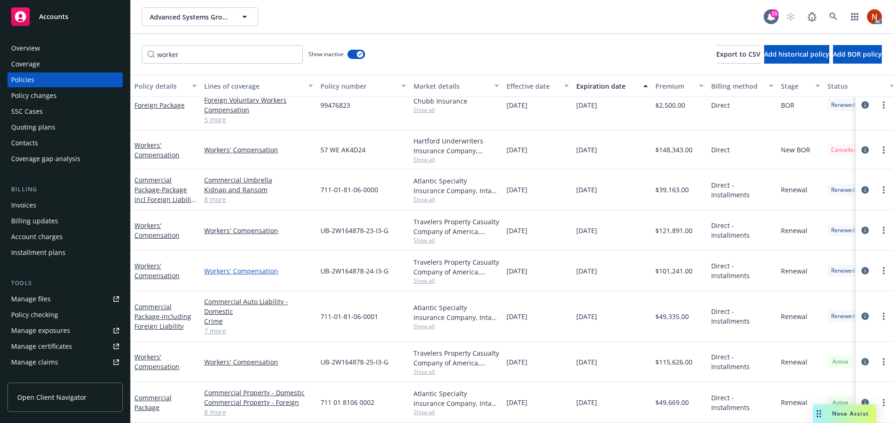
click at [259, 266] on link "Workers' Compensation" at bounding box center [258, 271] width 109 height 10
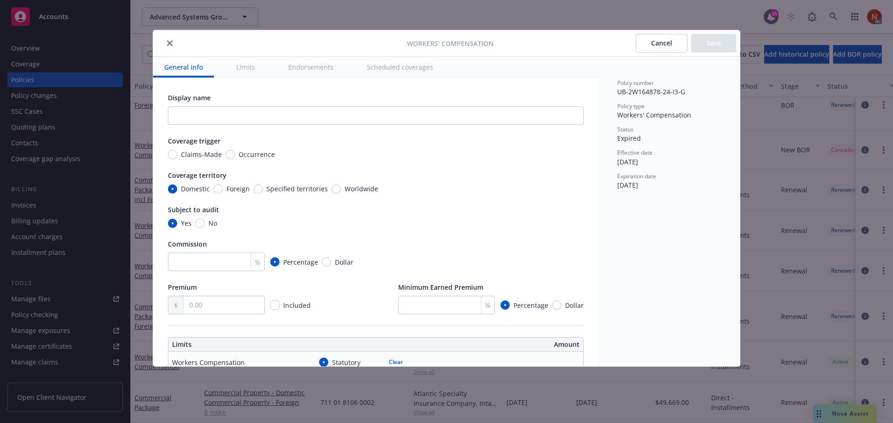
click at [174, 41] on button "close" at bounding box center [169, 43] width 11 height 11
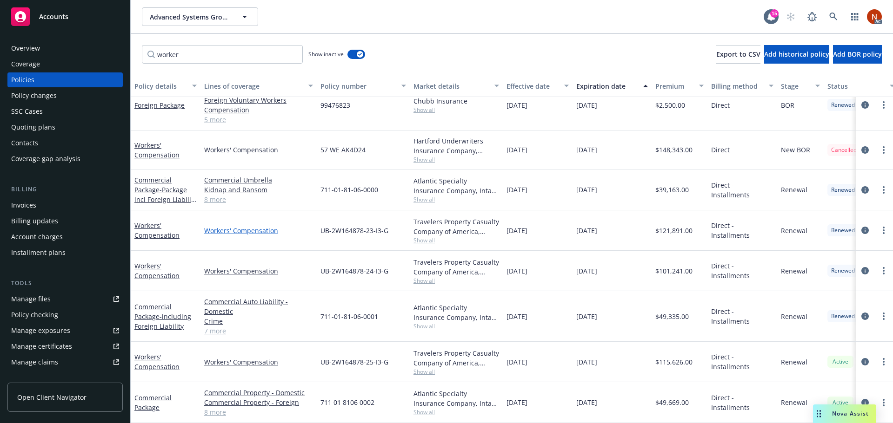
click at [268, 226] on link "Workers' Compensation" at bounding box center [258, 231] width 109 height 10
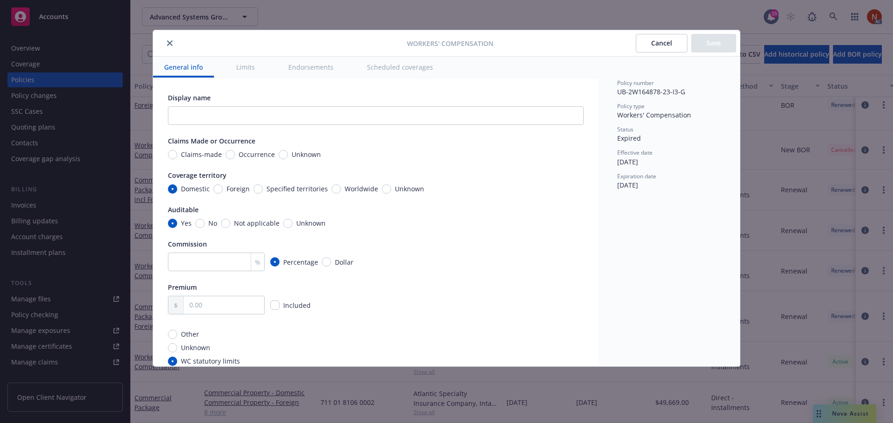
click at [396, 74] on button "Scheduled coverages" at bounding box center [400, 67] width 88 height 21
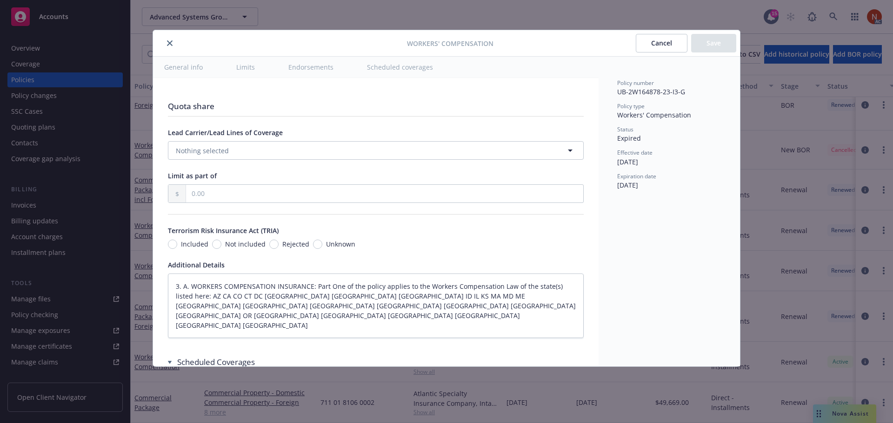
type textarea "x"
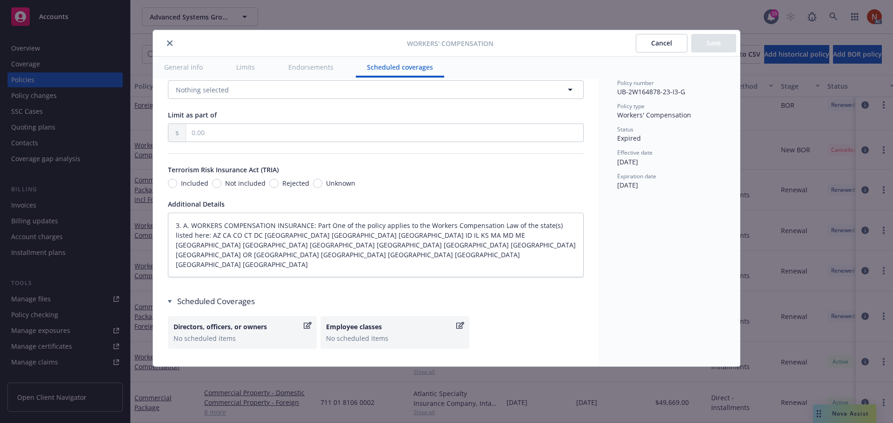
scroll to position [806, 0]
click at [169, 42] on icon "close" at bounding box center [170, 43] width 6 height 6
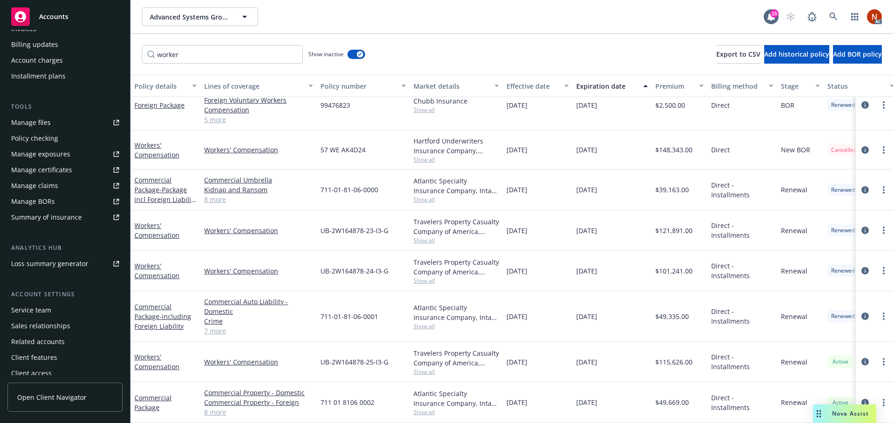
scroll to position [182, 0]
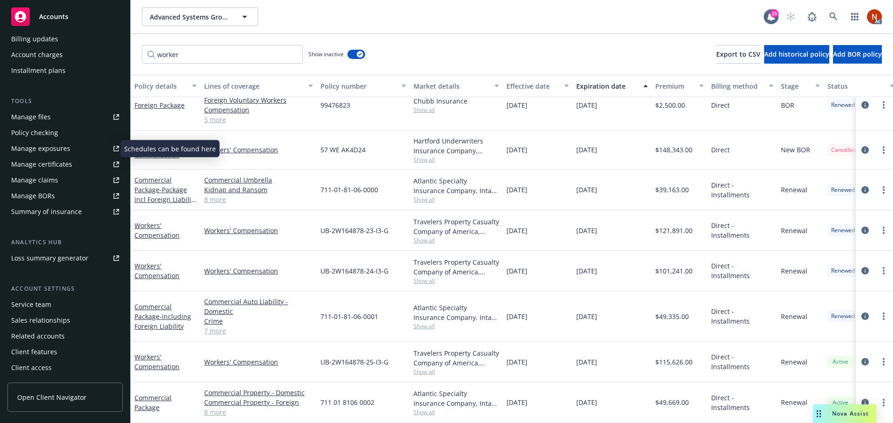
click at [69, 152] on link "Manage exposures" at bounding box center [64, 148] width 115 height 15
click at [247, 145] on link "Workers' Compensation" at bounding box center [258, 150] width 109 height 10
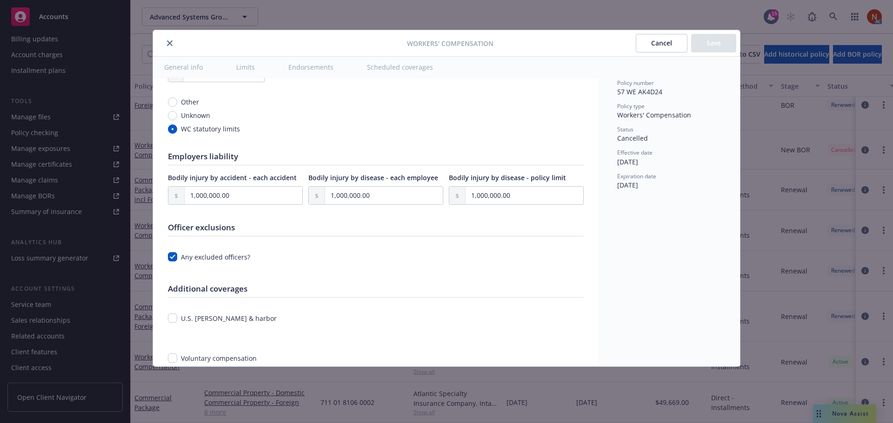
click at [394, 69] on button "Scheduled coverages" at bounding box center [400, 67] width 88 height 21
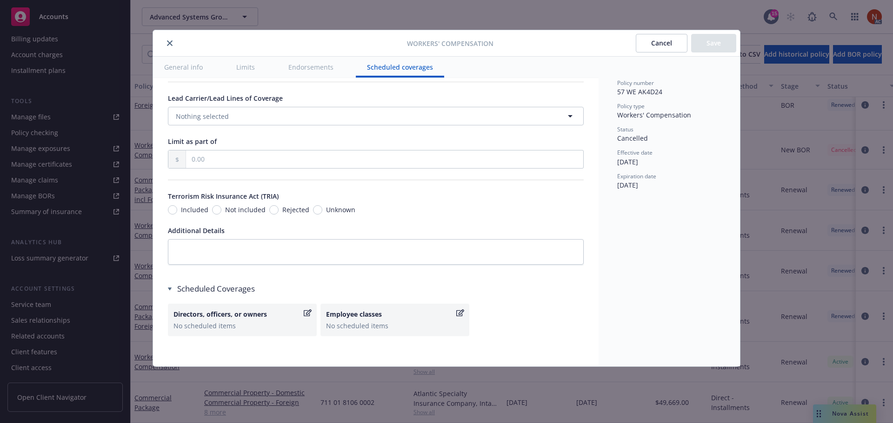
scroll to position [782, 0]
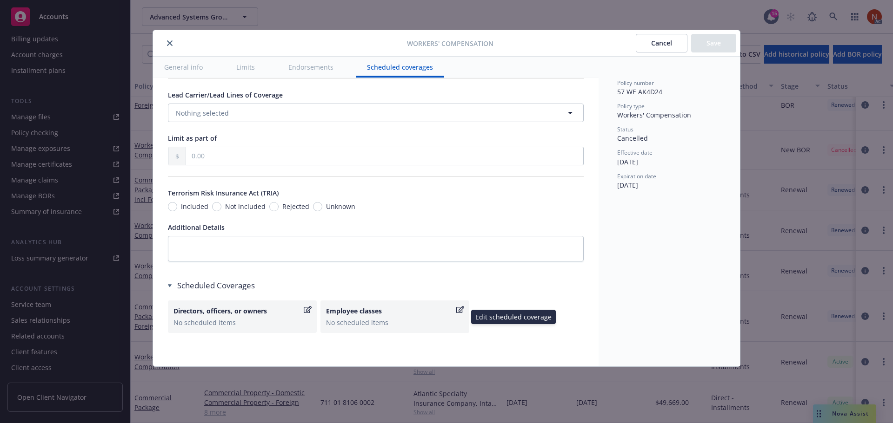
click at [377, 329] on div "Employee classes No scheduled items" at bounding box center [394, 317] width 149 height 33
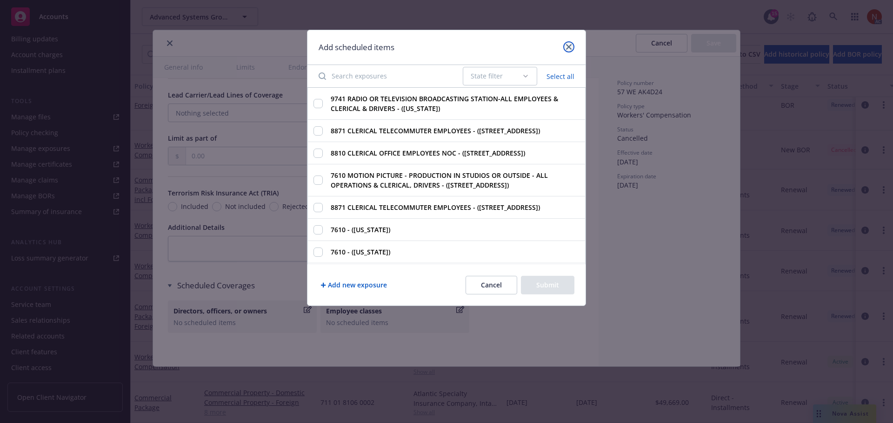
click at [569, 48] on icon "close" at bounding box center [569, 47] width 6 height 6
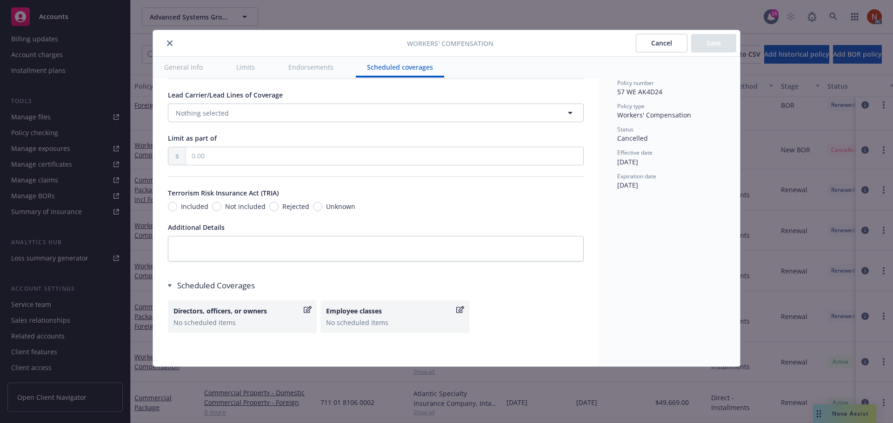
click at [168, 44] on icon "close" at bounding box center [170, 43] width 6 height 6
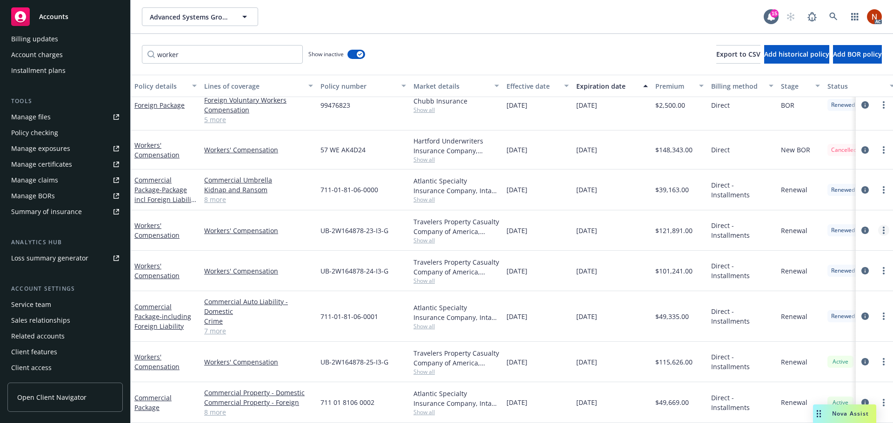
click at [878, 225] on link "more" at bounding box center [883, 230] width 11 height 11
click at [58, 146] on div "Manage exposures" at bounding box center [40, 148] width 59 height 15
